Goal: Task Accomplishment & Management: Manage account settings

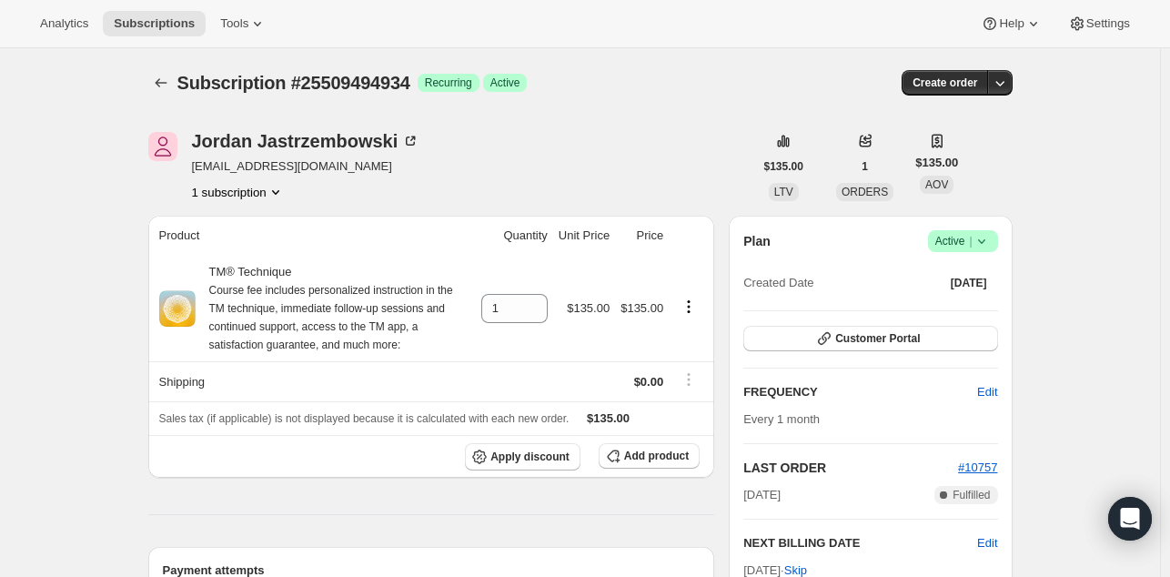
click at [564, 166] on div "[PERSON_NAME] [EMAIL_ADDRESS][DOMAIN_NAME] 1 subscription" at bounding box center [450, 166] width 605 height 69
